Goal: Find specific page/section: Find specific page/section

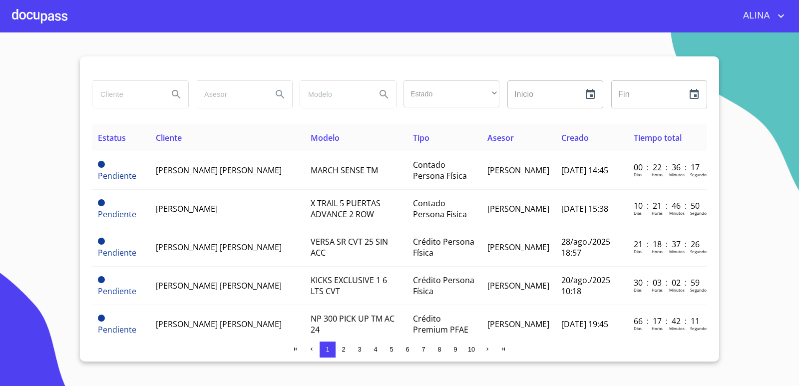
click at [126, 100] on input "search" at bounding box center [126, 94] width 68 height 27
click at [34, 23] on div at bounding box center [39, 16] width 55 height 32
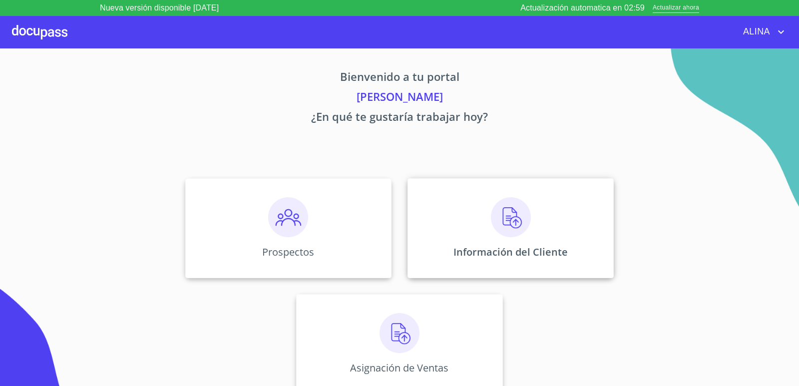
click at [458, 218] on div "Información del Cliente" at bounding box center [511, 228] width 206 height 100
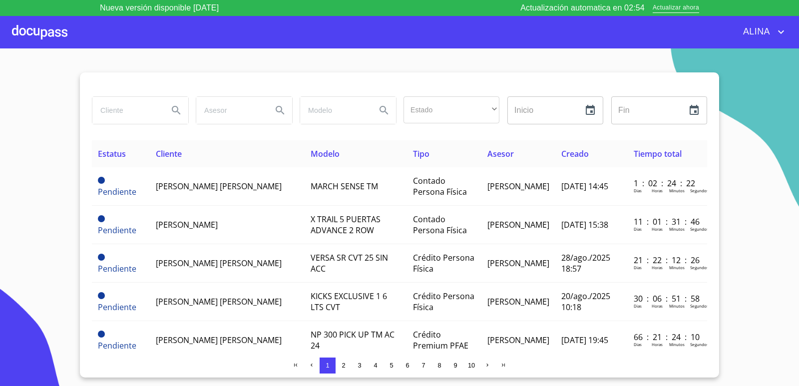
click at [126, 119] on input "search" at bounding box center [126, 110] width 68 height 27
type input "MANGUERAS METALICAS"
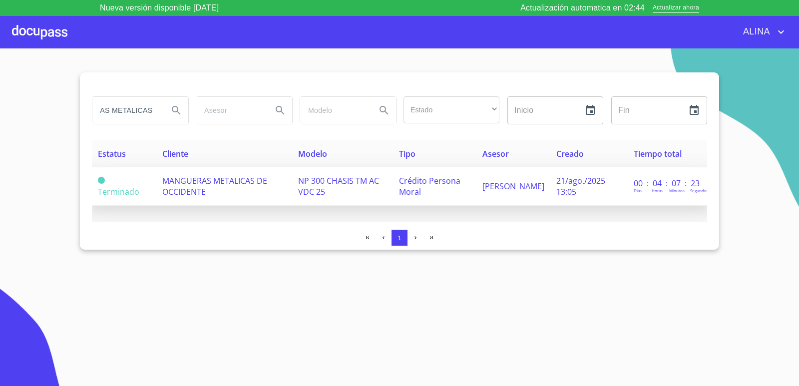
scroll to position [0, 0]
click at [166, 180] on span "MANGUERAS METALICAS DE OCCIDENTE" at bounding box center [214, 186] width 105 height 22
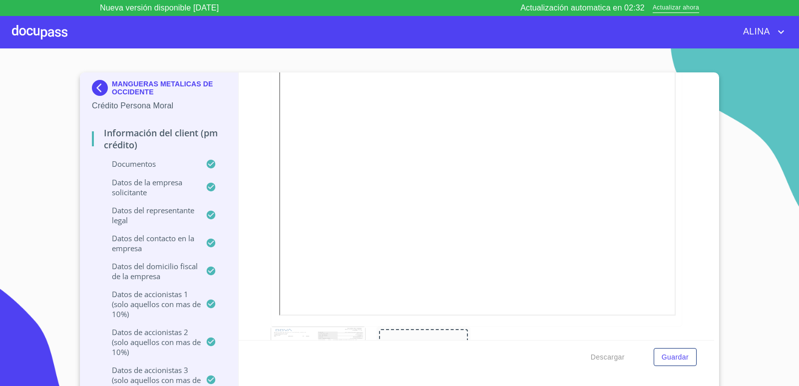
scroll to position [1748, 0]
